Goal: Task Accomplishment & Management: Manage account settings

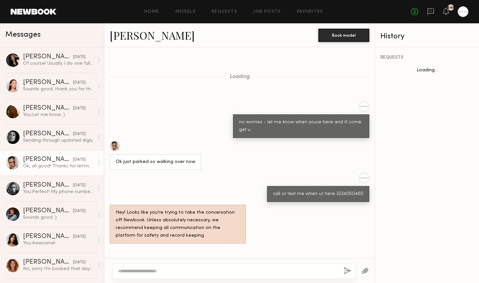
scroll to position [550, 0]
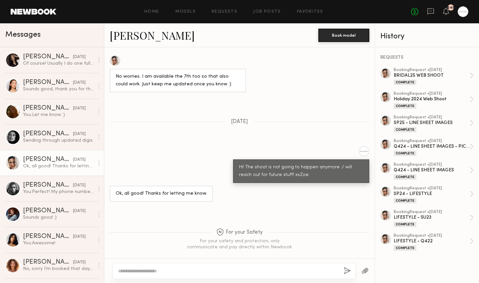
click at [185, 12] on link "Models" at bounding box center [185, 12] width 20 height 4
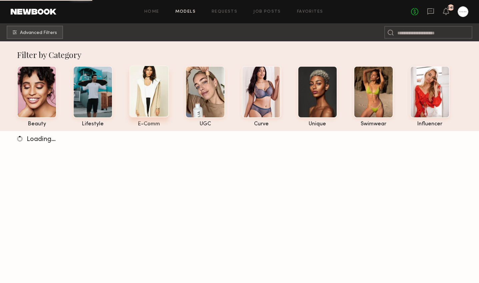
click at [158, 97] on div at bounding box center [149, 91] width 40 height 52
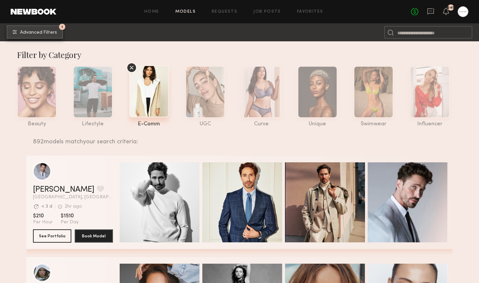
click at [40, 31] on span "Advanced Filters" at bounding box center [38, 32] width 37 height 5
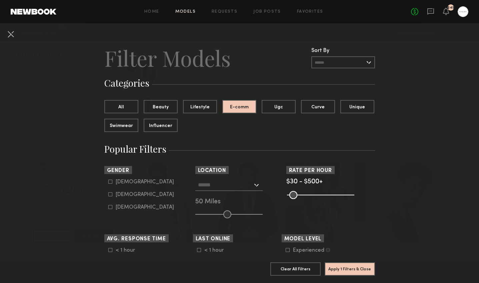
click at [121, 197] on div "Female" at bounding box center [145, 195] width 58 height 4
type input "**"
click at [241, 188] on input "text" at bounding box center [225, 184] width 55 height 11
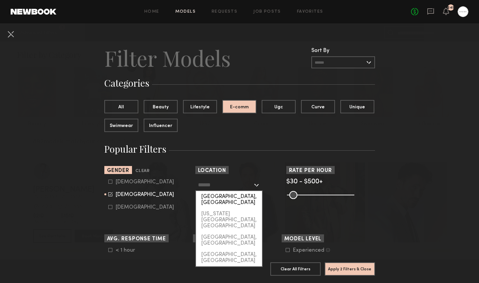
click at [239, 196] on div "Los Angeles, CA" at bounding box center [229, 199] width 66 height 17
type input "**********"
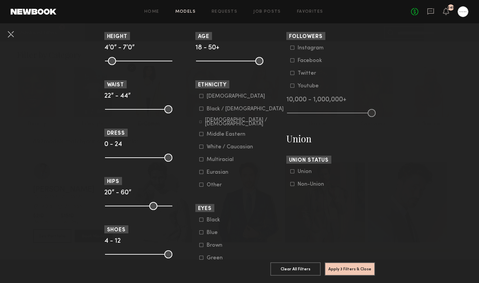
scroll to position [303, 0]
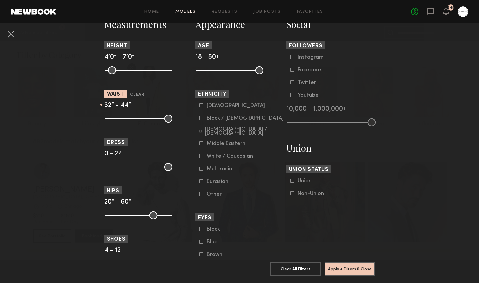
drag, startPoint x: 110, startPoint y: 116, endPoint x: 136, endPoint y: 119, distance: 26.5
type input "**"
click at [136, 119] on input "range" at bounding box center [138, 119] width 67 height 8
click at [339, 267] on button "Apply 4 Filters & Close" at bounding box center [350, 268] width 50 height 13
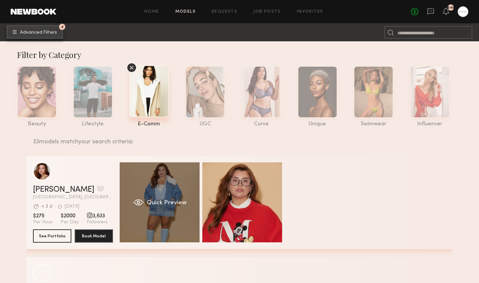
scroll to position [46, 0]
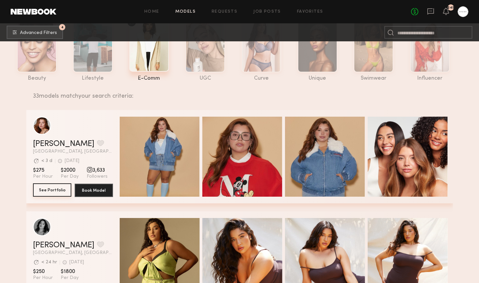
click at [56, 184] on button "See Portfolio" at bounding box center [52, 189] width 38 height 13
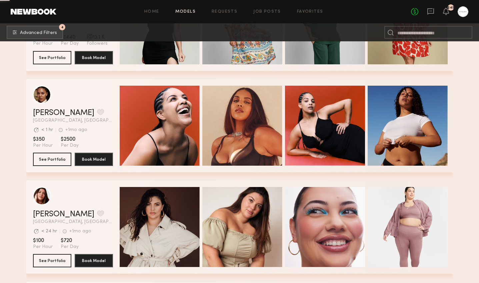
scroll to position [888, 0]
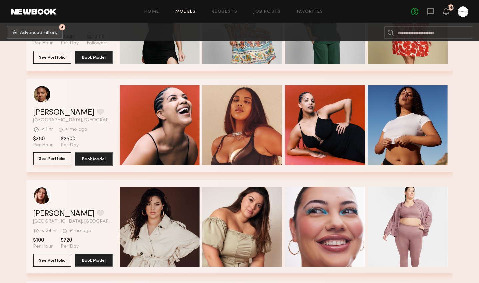
click at [52, 159] on button "See Portfolio" at bounding box center [52, 158] width 38 height 13
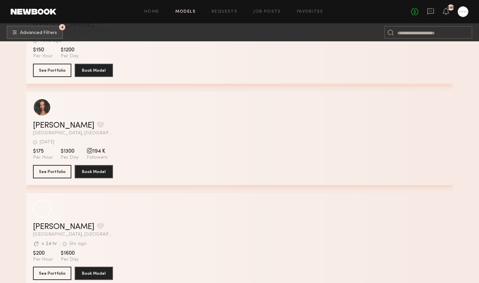
scroll to position [3120, 0]
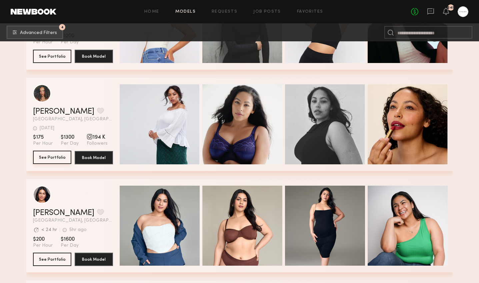
click at [51, 158] on button "See Portfolio" at bounding box center [52, 157] width 38 height 13
click at [97, 111] on button "grid" at bounding box center [100, 111] width 7 height 6
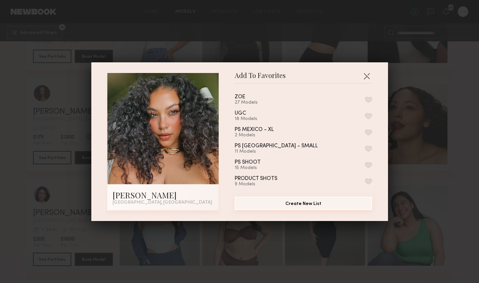
click at [298, 205] on button "Create New List" at bounding box center [303, 203] width 137 height 13
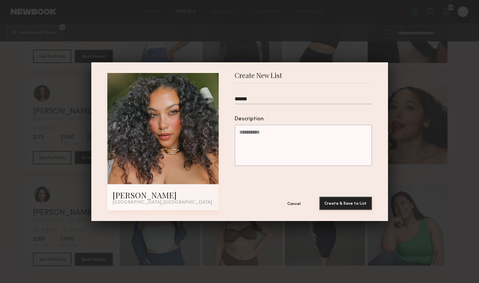
type input "******"
click at [351, 205] on button "Create & Save to List" at bounding box center [346, 203] width 53 height 13
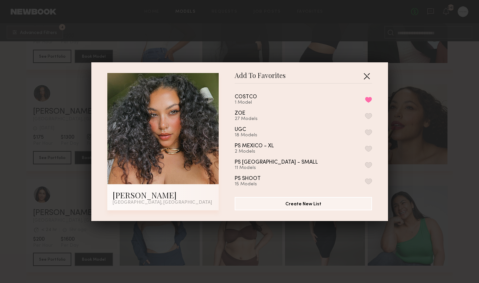
click at [366, 77] on button "button" at bounding box center [367, 76] width 11 height 11
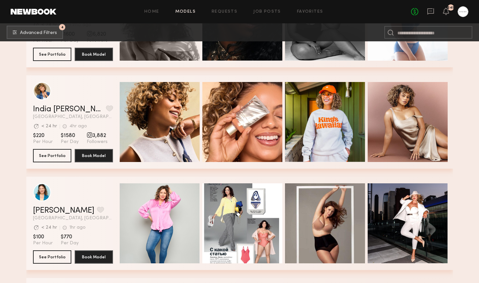
scroll to position [0, 0]
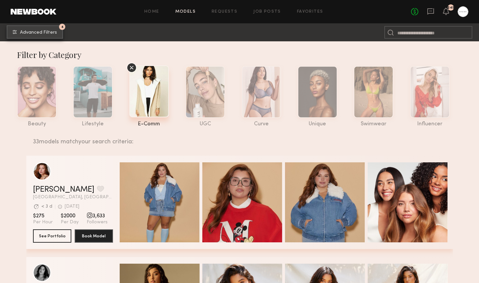
click at [52, 34] on span "Advanced Filters" at bounding box center [38, 32] width 37 height 5
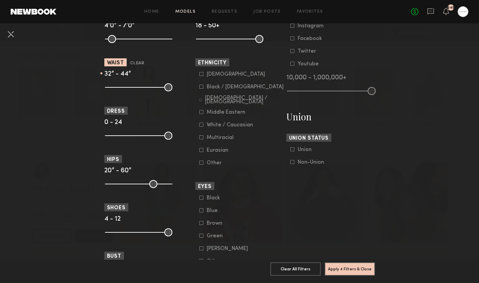
scroll to position [335, 0]
drag, startPoint x: 136, startPoint y: 87, endPoint x: 132, endPoint y: 87, distance: 3.7
type input "**"
click at [132, 87] on input "range" at bounding box center [138, 87] width 67 height 8
click at [364, 275] on button "Apply 4 Filters & Close" at bounding box center [350, 268] width 50 height 13
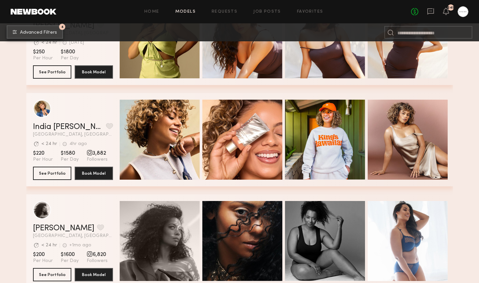
scroll to position [265, 0]
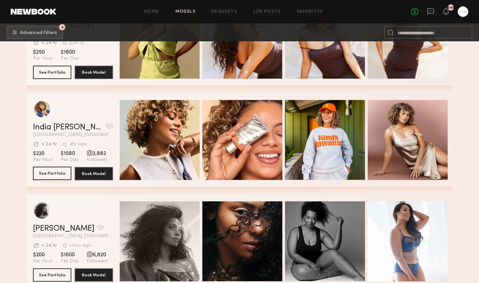
click at [50, 176] on button "See Portfolio" at bounding box center [52, 173] width 38 height 13
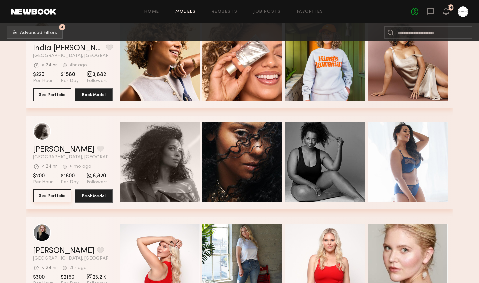
click at [52, 194] on button "See Portfolio" at bounding box center [52, 195] width 38 height 13
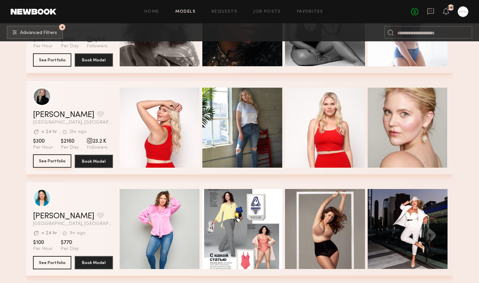
click at [51, 161] on button "See Portfolio" at bounding box center [52, 160] width 38 height 13
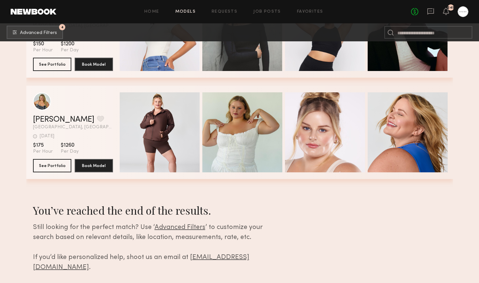
scroll to position [3426, 0]
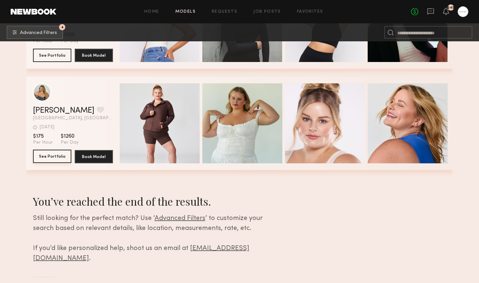
click at [55, 157] on button "See Portfolio" at bounding box center [52, 156] width 38 height 13
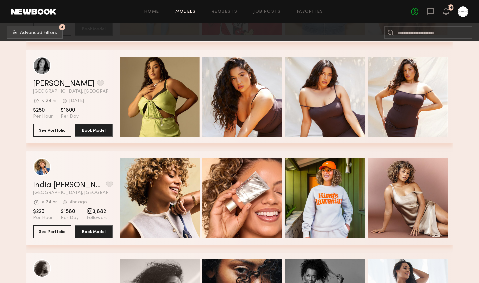
scroll to position [0, 0]
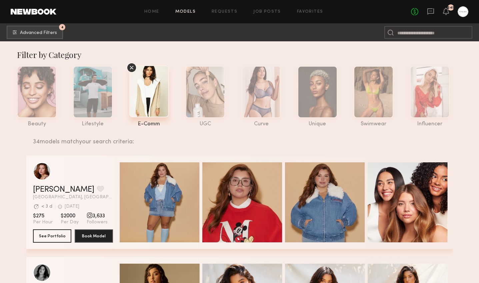
click at [36, 35] on button "4 Advanced Filters" at bounding box center [35, 31] width 56 height 13
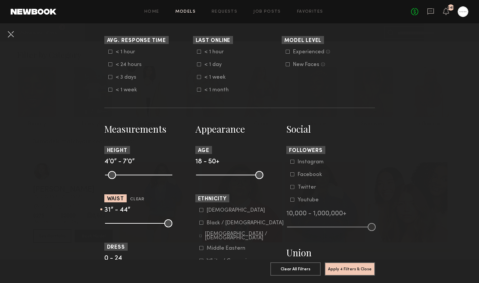
scroll to position [246, 0]
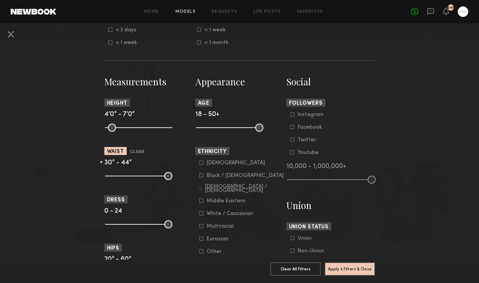
drag, startPoint x: 130, startPoint y: 177, endPoint x: 77, endPoint y: 175, distance: 52.8
type input "**"
click at [105, 175] on input "range" at bounding box center [138, 176] width 67 height 8
drag, startPoint x: 168, startPoint y: 174, endPoint x: 128, endPoint y: 176, distance: 40.7
click at [128, 176] on input "range" at bounding box center [138, 176] width 67 height 8
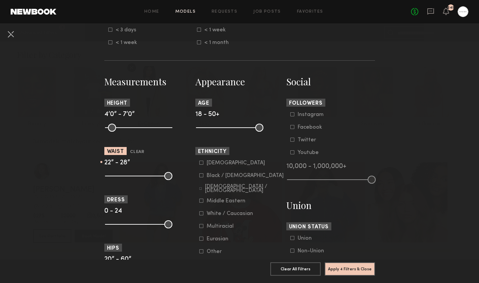
type input "**"
click at [125, 178] on input "range" at bounding box center [138, 176] width 67 height 8
click at [353, 273] on button "Apply 4 Filters & Close" at bounding box center [350, 268] width 50 height 13
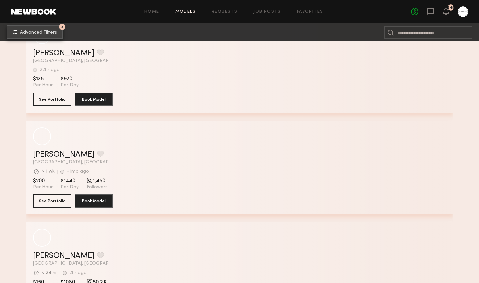
scroll to position [13321, 0]
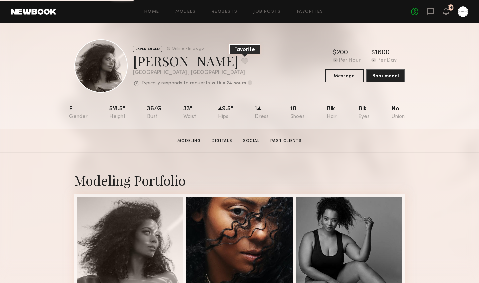
click at [242, 58] on button at bounding box center [245, 61] width 7 height 6
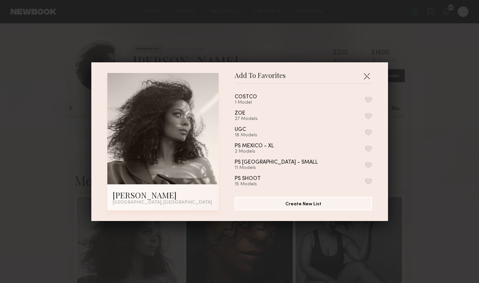
click at [310, 99] on div "COSTCO 1 Model" at bounding box center [303, 99] width 137 height 11
click at [369, 100] on button "button" at bounding box center [368, 100] width 7 height 6
click at [316, 200] on button "Create New List" at bounding box center [303, 203] width 137 height 13
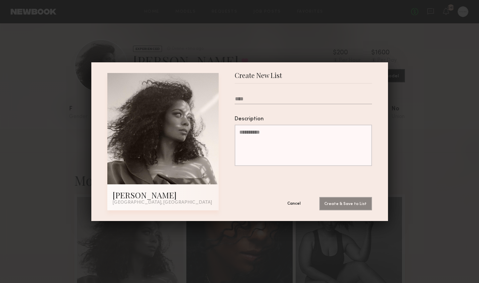
click at [297, 204] on button "Cancel" at bounding box center [294, 203] width 40 height 13
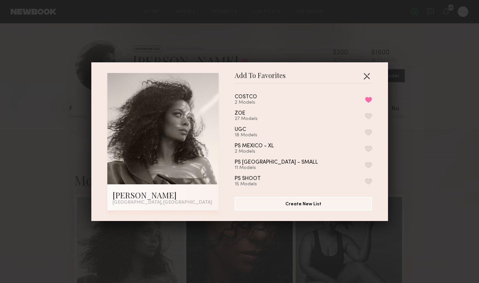
click at [370, 78] on button "button" at bounding box center [367, 76] width 11 height 11
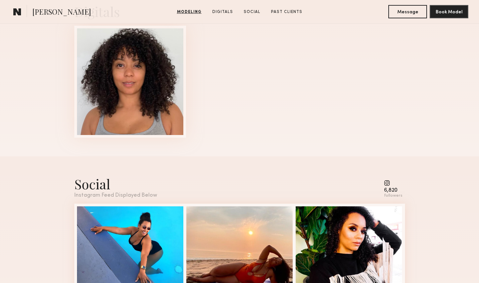
scroll to position [695, 0]
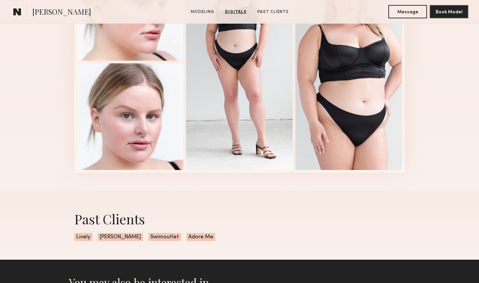
scroll to position [692, 0]
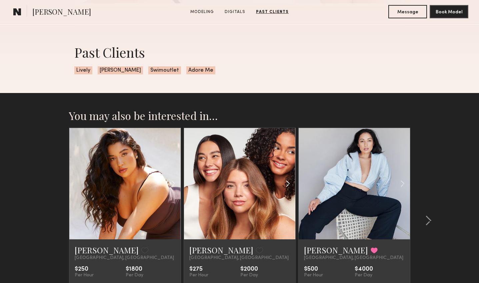
click at [263, 174] on div at bounding box center [277, 183] width 37 height 111
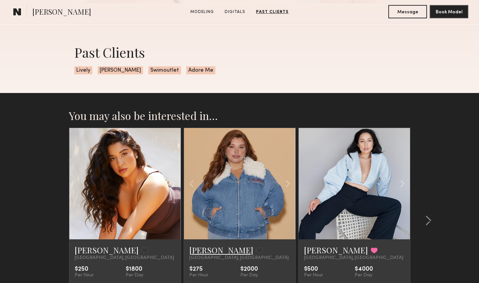
click at [204, 249] on link "Eleena M." at bounding box center [221, 250] width 64 height 11
